Goal: Information Seeking & Learning: Learn about a topic

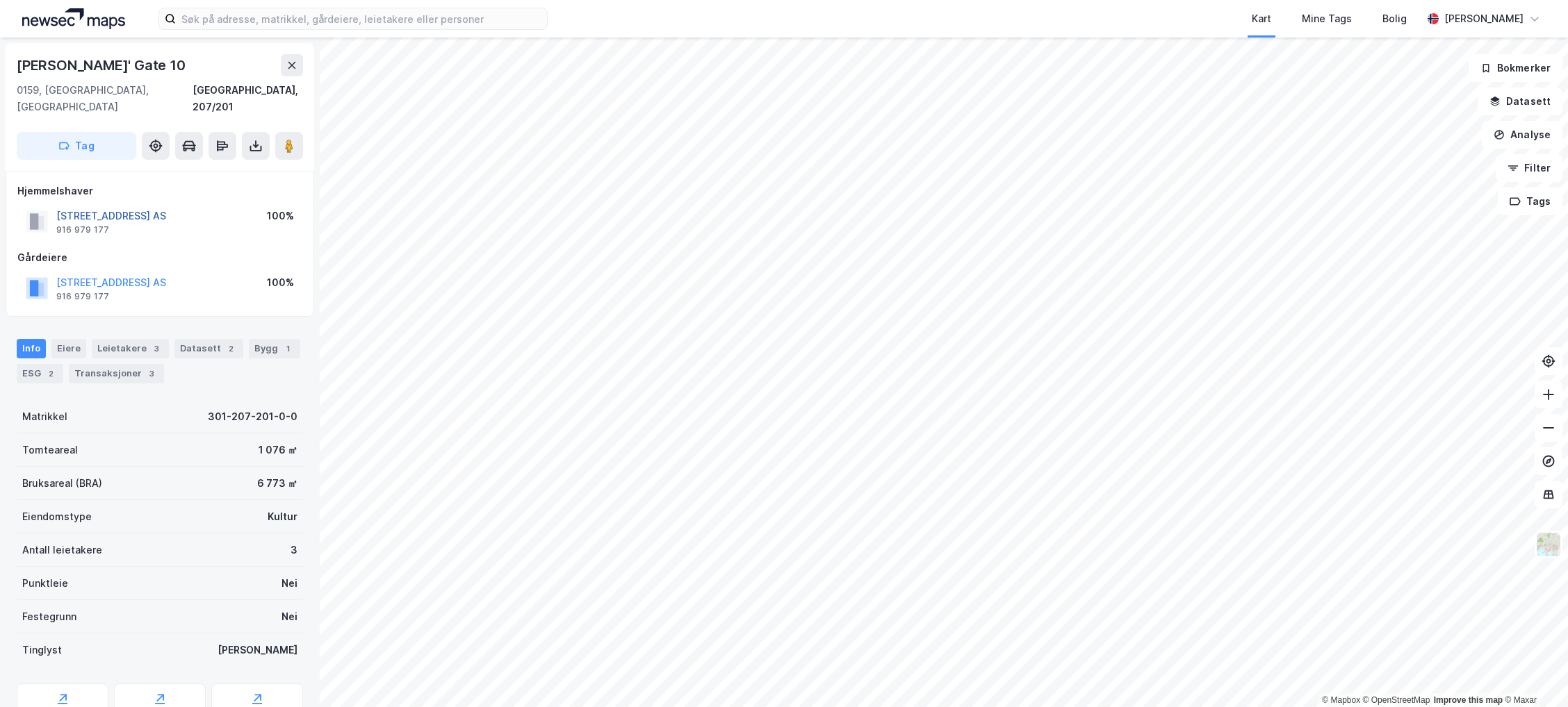
click at [0, 0] on button "[STREET_ADDRESS] AS" at bounding box center [0, 0] width 0 height 0
